Goal: Information Seeking & Learning: Understand process/instructions

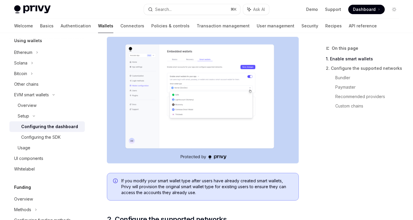
scroll to position [126, 0]
click at [362, 109] on link "Custom chains" at bounding box center [370, 105] width 68 height 9
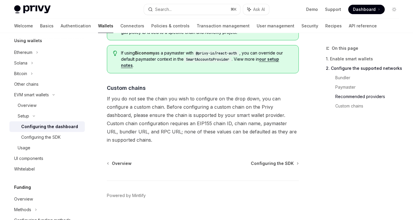
scroll to position [819, 0]
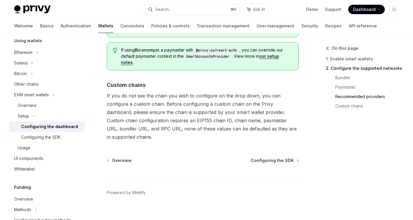
click at [192, 93] on span "If you do not see the chain you wish to configure on the drop down, you can con…" at bounding box center [203, 116] width 192 height 49
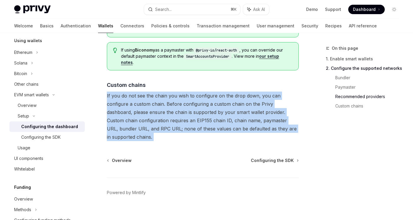
click at [192, 93] on span "If you do not see the chain you wish to configure on the drop down, you can con…" at bounding box center [203, 116] width 192 height 49
click at [190, 103] on span "If you do not see the chain you wish to configure on the drop down, you can con…" at bounding box center [203, 116] width 192 height 49
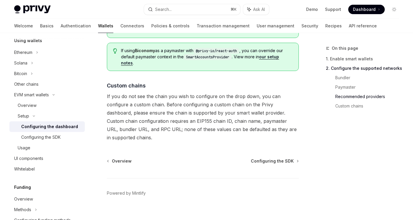
scroll to position [819, 0]
click at [194, 96] on span "If you do not see the chain you wish to configure on the drop down, you can con…" at bounding box center [203, 116] width 192 height 49
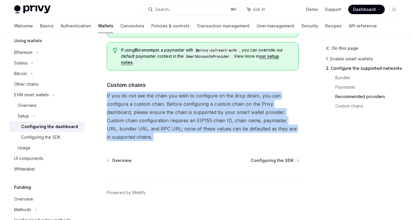
click at [194, 96] on span "If you do not see the chain you wish to configure on the drop down, you can con…" at bounding box center [203, 116] width 192 height 49
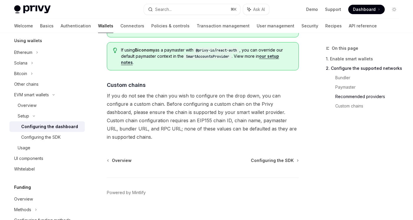
click at [205, 96] on span "If you do not see the chain you wish to configure on the drop down, you can con…" at bounding box center [203, 116] width 192 height 49
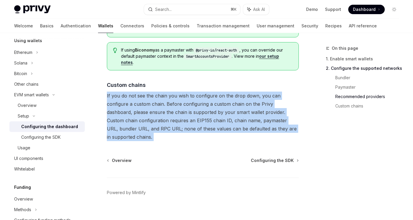
click at [205, 96] on span "If you do not see the chain you wish to configure on the drop down, you can con…" at bounding box center [203, 116] width 192 height 49
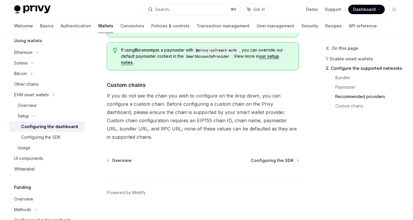
click at [217, 99] on span "If you do not see the chain you wish to configure on the drop down, you can con…" at bounding box center [203, 116] width 192 height 49
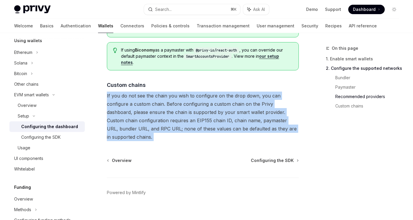
click at [217, 99] on span "If you do not see the chain you wish to configure on the drop down, you can con…" at bounding box center [203, 116] width 192 height 49
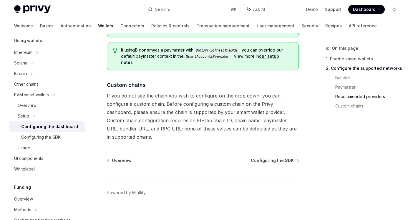
click at [222, 102] on span "If you do not see the chain you wish to configure on the drop down, you can con…" at bounding box center [203, 116] width 192 height 49
click at [206, 107] on span "If you do not see the chain you wish to configure on the drop down, you can con…" at bounding box center [203, 116] width 192 height 49
click at [214, 107] on span "If you do not see the chain you wish to configure on the drop down, you can con…" at bounding box center [203, 116] width 192 height 49
